Goal: Task Accomplishment & Management: Complete application form

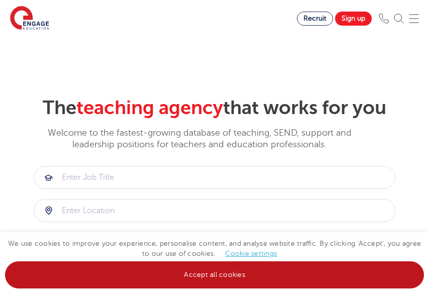
click at [255, 277] on link "Accept all cookies" at bounding box center [214, 274] width 419 height 27
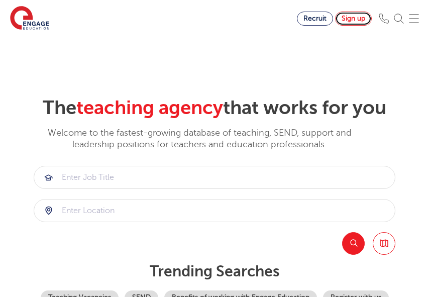
click at [362, 21] on link "Sign up" at bounding box center [353, 19] width 37 height 14
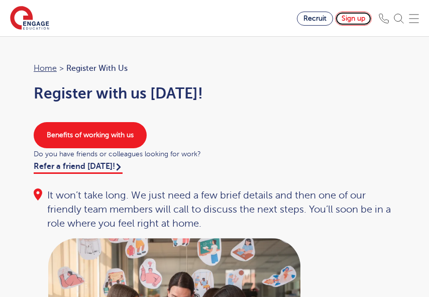
click at [355, 16] on link "Sign up" at bounding box center [353, 19] width 37 height 14
click at [363, 21] on link "Sign up" at bounding box center [353, 19] width 37 height 14
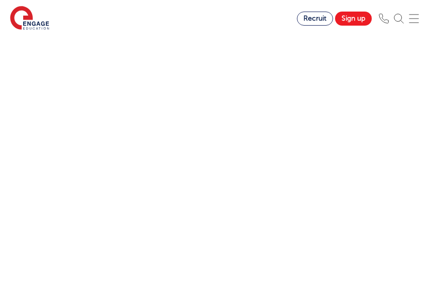
scroll to position [561, 0]
click at [416, 21] on img at bounding box center [414, 19] width 10 height 10
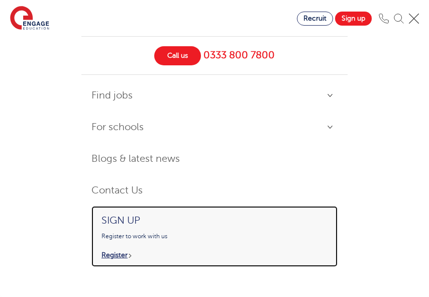
click at [117, 256] on p "Register" at bounding box center [215, 254] width 228 height 9
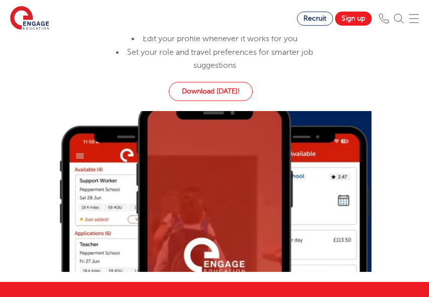
scroll to position [921, 0]
